Goal: Task Accomplishment & Management: Manage account settings

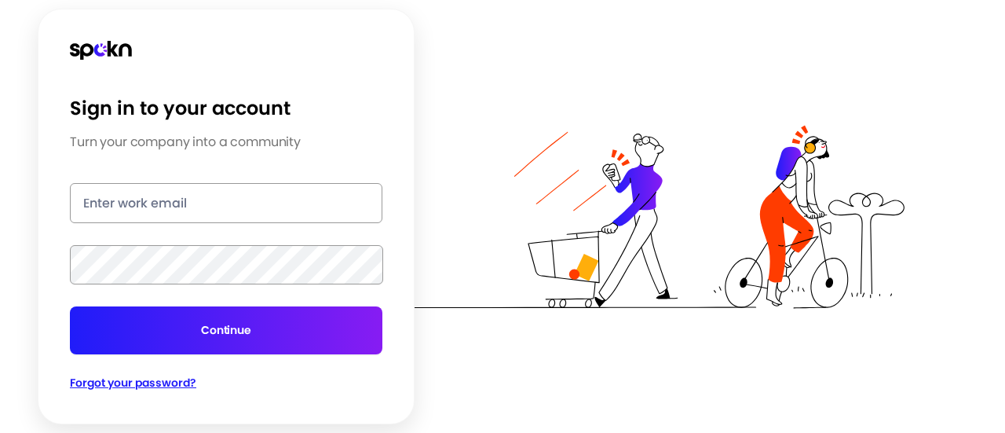
click at [240, 221] on input "email" at bounding box center [226, 203] width 313 height 40
type input "[EMAIL_ADDRESS][DOMAIN_NAME]"
click at [70, 306] on button "Continue" at bounding box center [226, 330] width 313 height 48
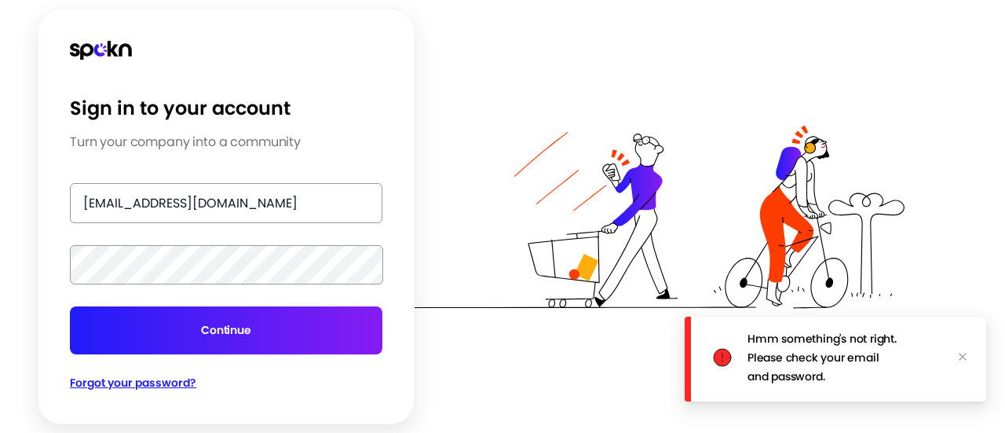
click at [174, 379] on span "Forgot your password?" at bounding box center [133, 383] width 126 height 16
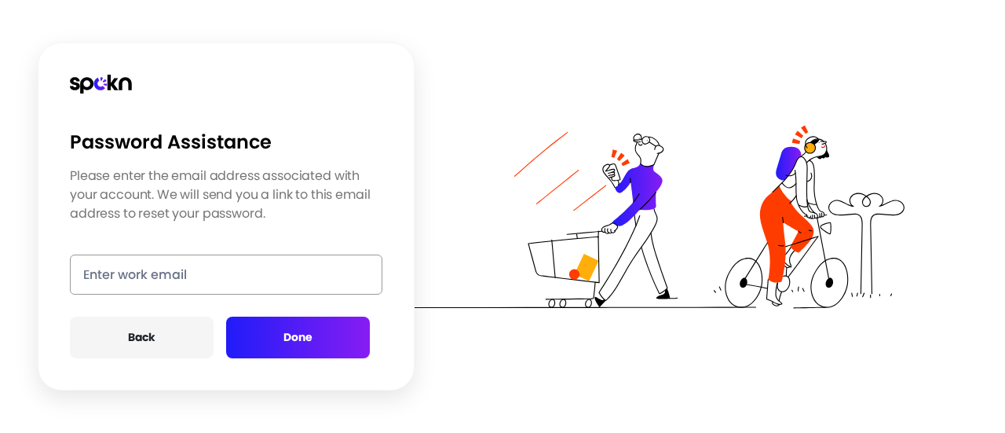
click at [207, 266] on input "email" at bounding box center [226, 274] width 313 height 40
type input "[EMAIL_ADDRESS][DOMAIN_NAME]"
click button "Back" at bounding box center [142, 337] width 144 height 42
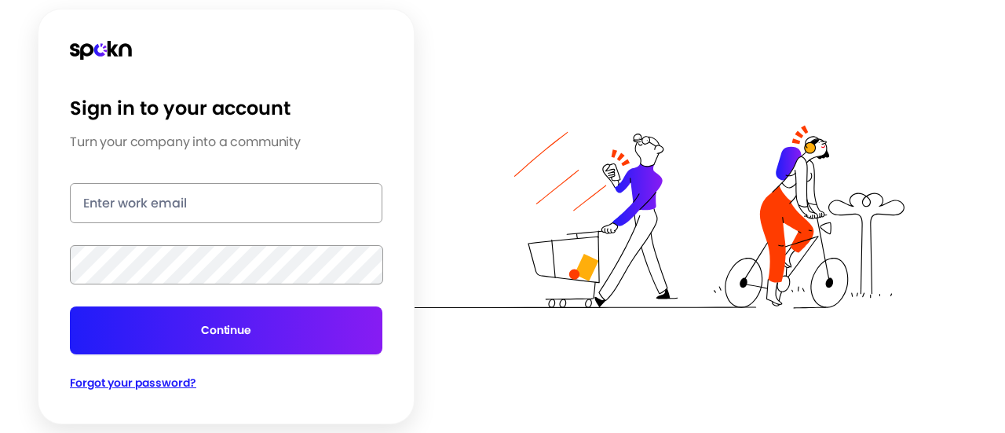
click at [171, 198] on input "email" at bounding box center [226, 203] width 313 height 40
click at [141, 390] on span "Forgot your password?" at bounding box center [133, 383] width 126 height 16
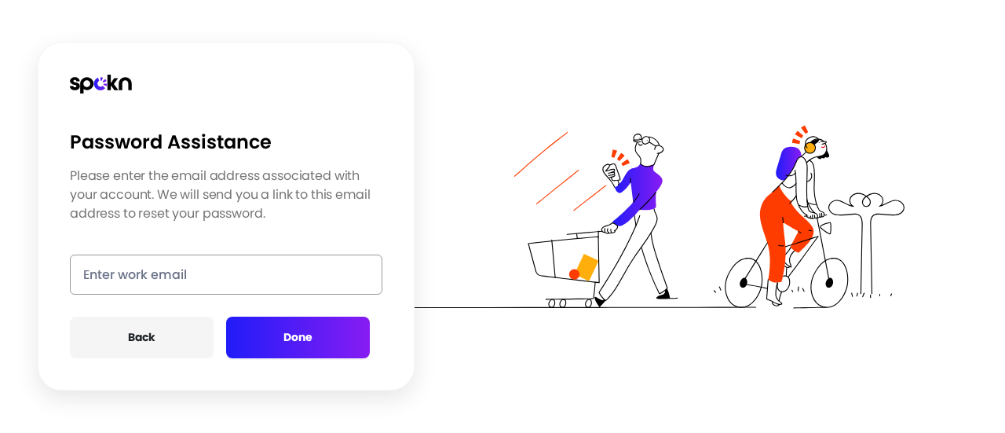
click at [181, 275] on input "email" at bounding box center [226, 274] width 313 height 40
type input "[EMAIL_ADDRESS][DOMAIN_NAME]"
click at [334, 335] on button "Done" at bounding box center [298, 337] width 144 height 42
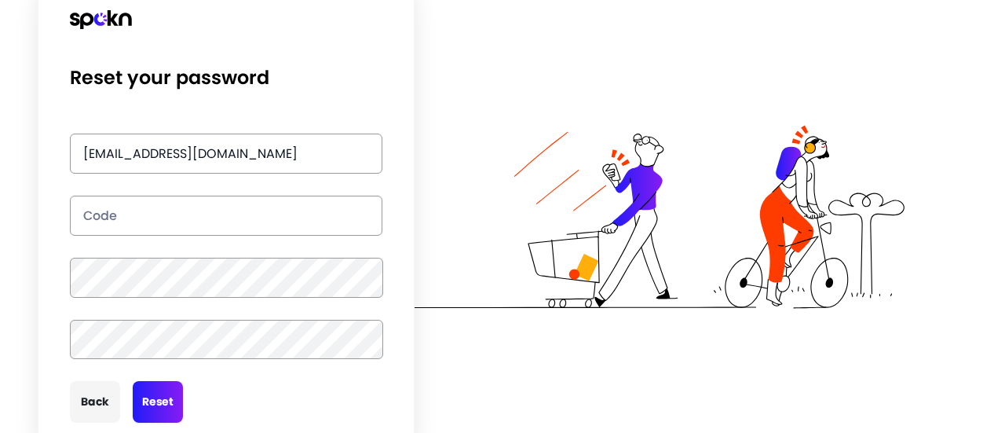
click at [455, 110] on div at bounding box center [553, 216] width 704 height 433
click at [153, 393] on button "Reset" at bounding box center [158, 402] width 50 height 42
click at [145, 386] on button "Reset" at bounding box center [158, 402] width 50 height 42
